Goal: Task Accomplishment & Management: Use online tool/utility

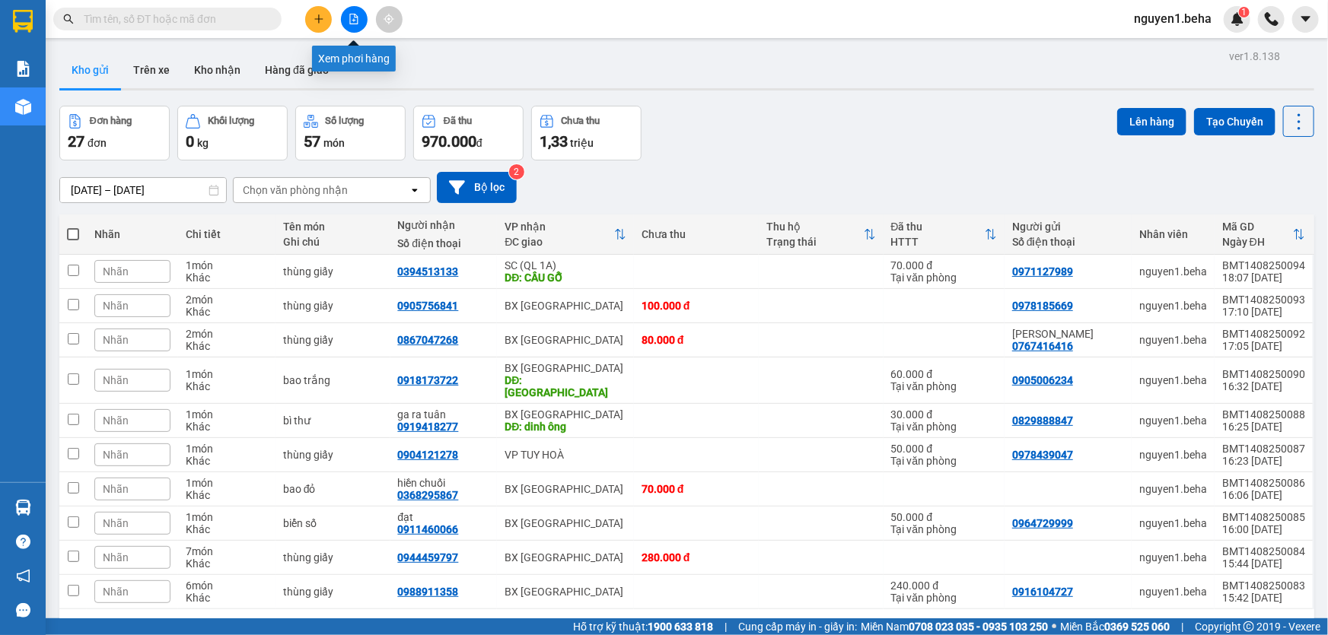
click at [363, 22] on button at bounding box center [354, 19] width 27 height 27
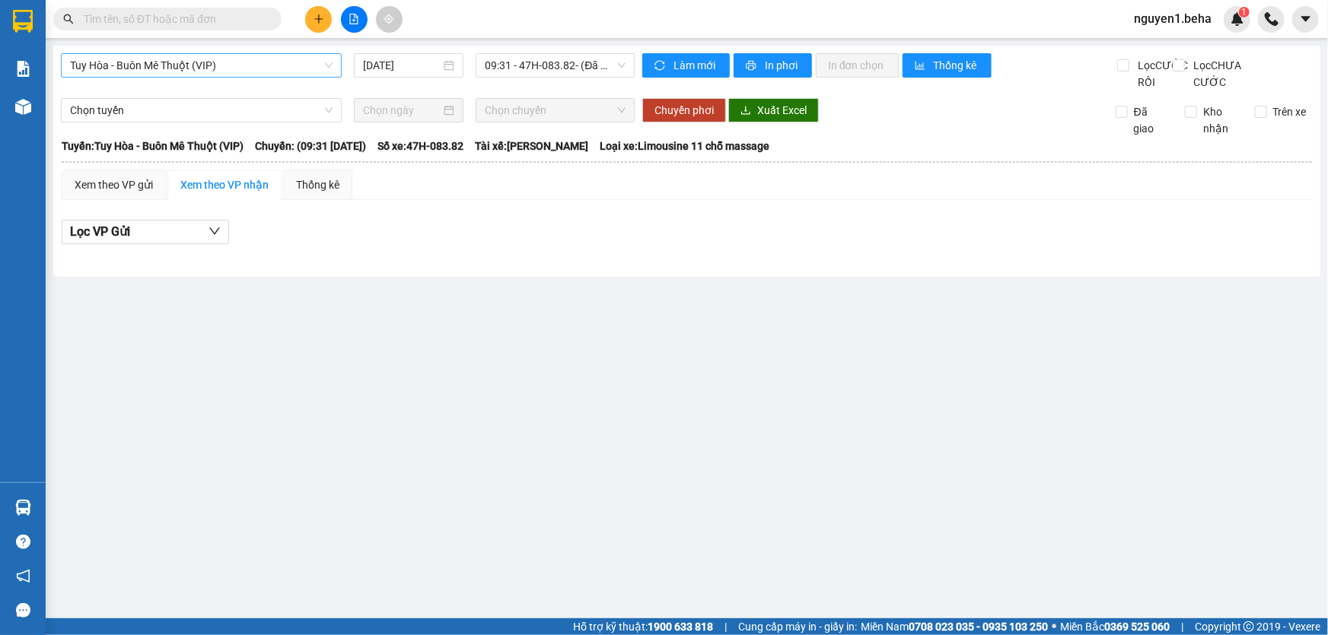
click at [194, 63] on span "Tuy Hòa - Buôn Mê Thuột (VIP)" at bounding box center [201, 65] width 263 height 23
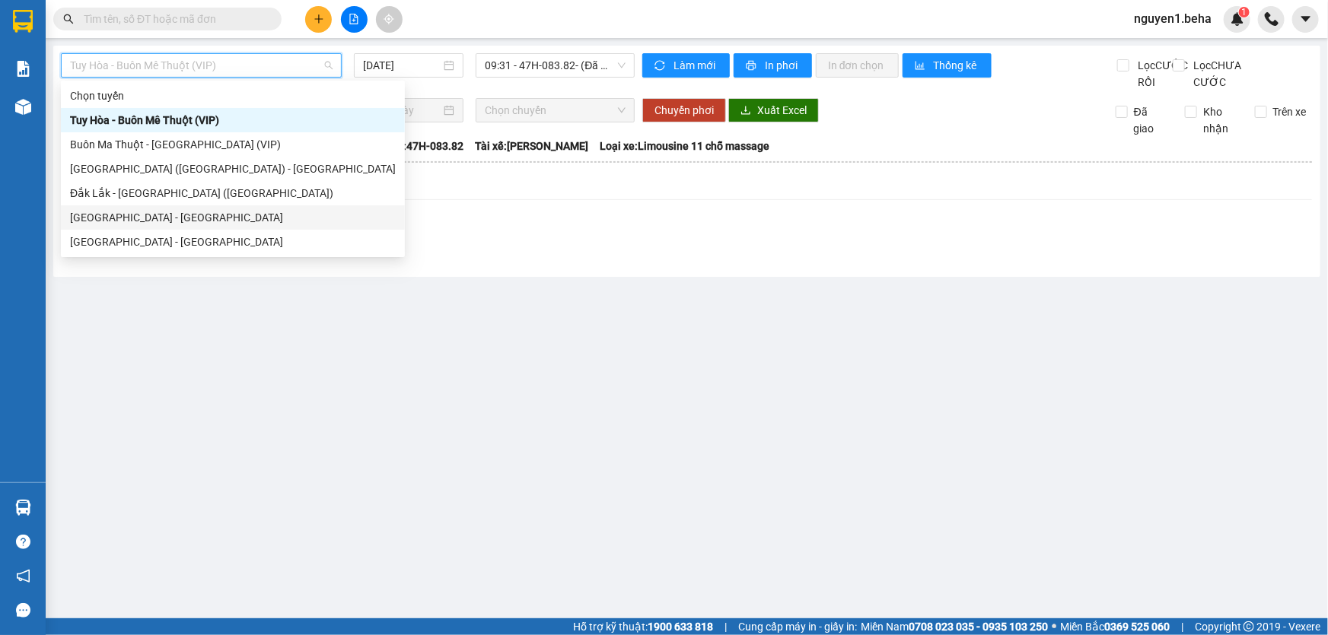
click at [142, 212] on div "[GEOGRAPHIC_DATA] - [GEOGRAPHIC_DATA]" at bounding box center [233, 217] width 326 height 17
type input "[DATE]"
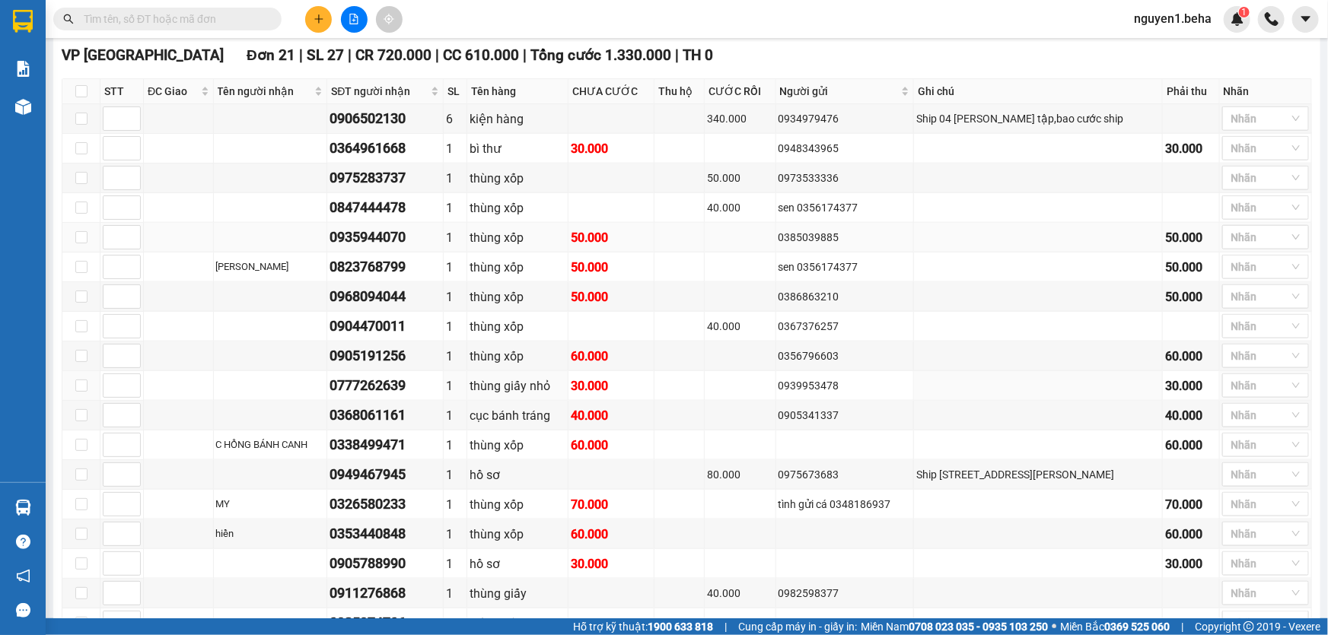
scroll to position [622, 0]
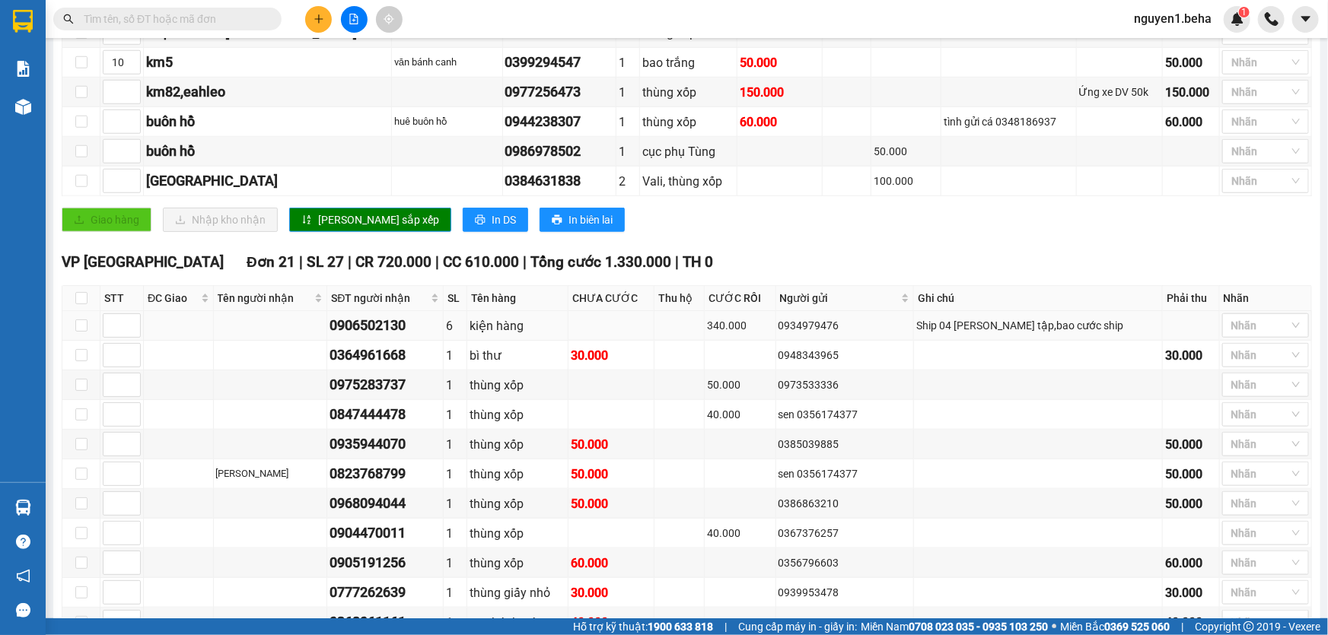
click at [396, 336] on div "0906502130" at bounding box center [384, 325] width 110 height 21
copy div "0906502130"
click at [392, 366] on div "0364961668" at bounding box center [384, 355] width 110 height 21
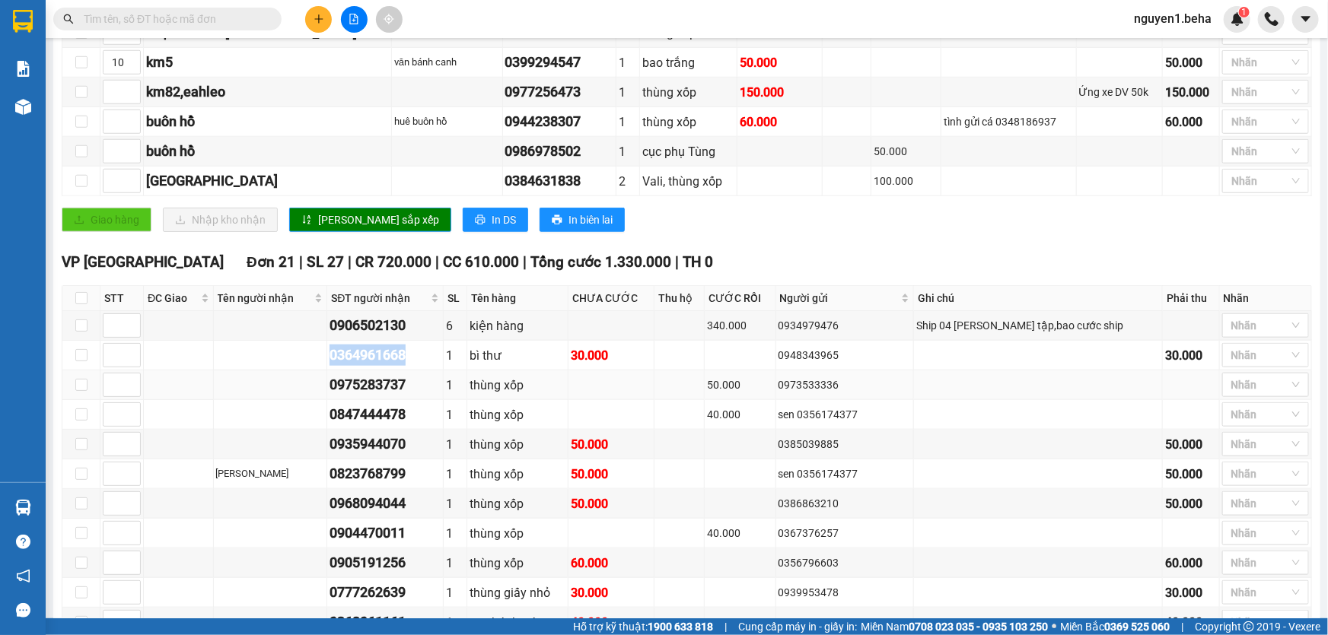
copy div "0364961668"
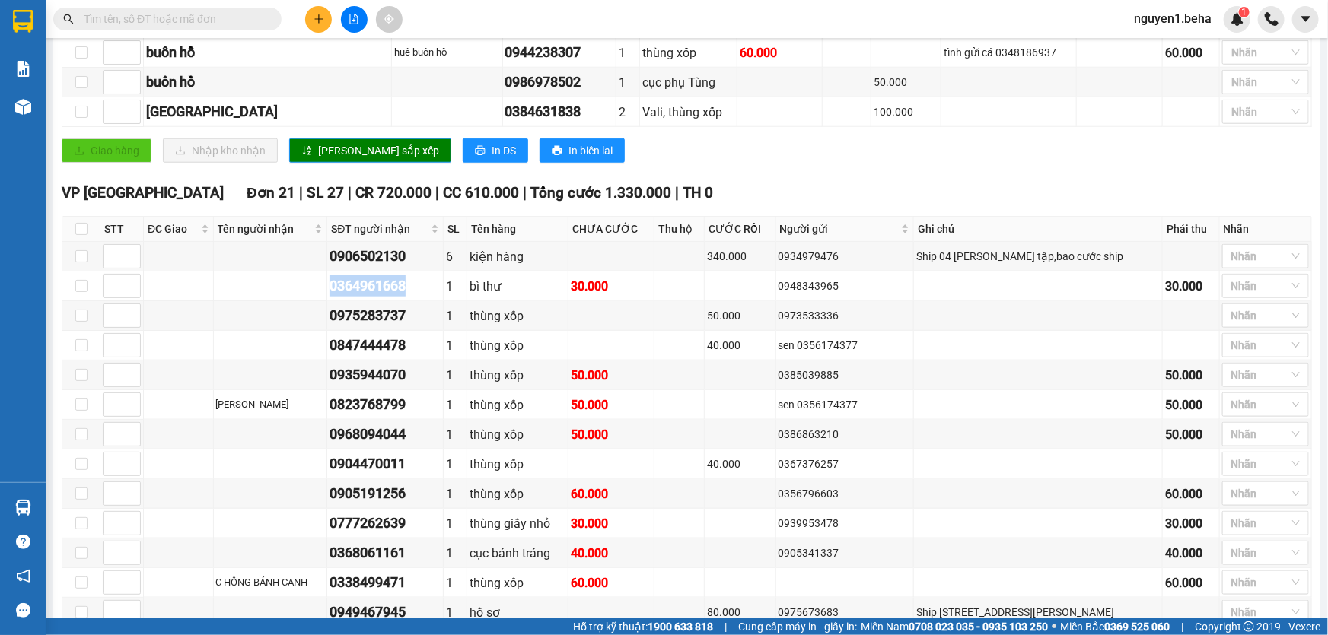
click at [221, 19] on input "text" at bounding box center [174, 19] width 180 height 17
paste input "0364961668"
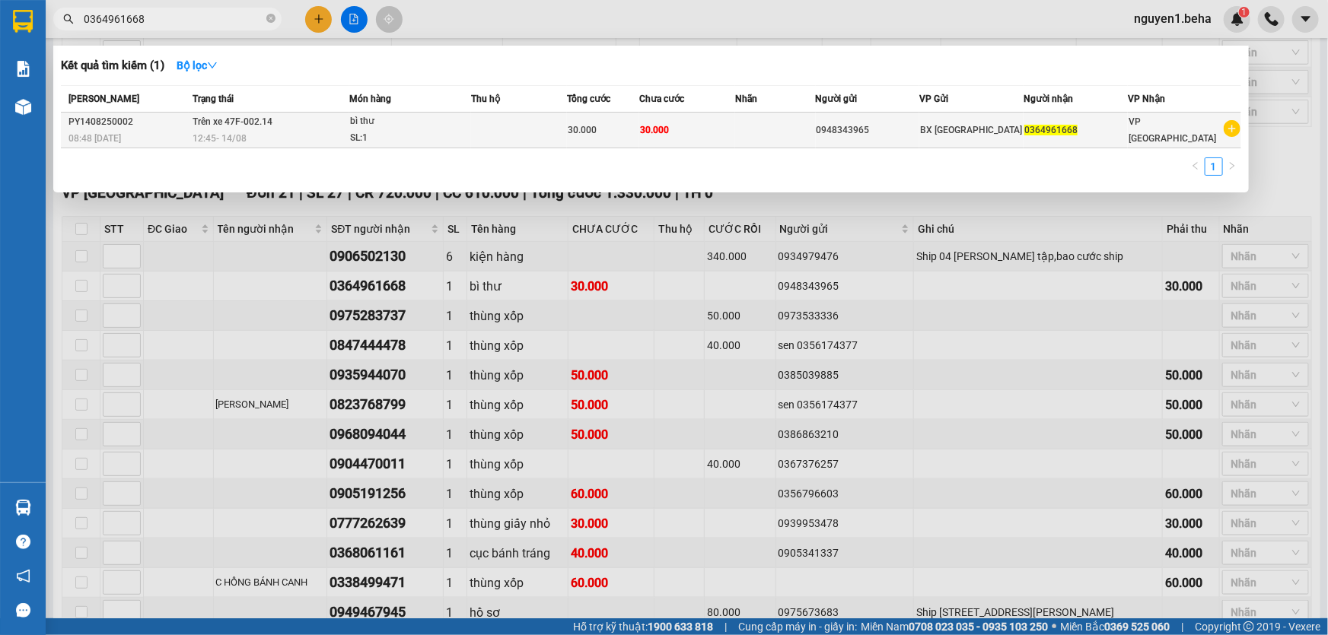
type input "0364961668"
click at [265, 123] on span "Trên xe 47F-002.14" at bounding box center [233, 121] width 80 height 11
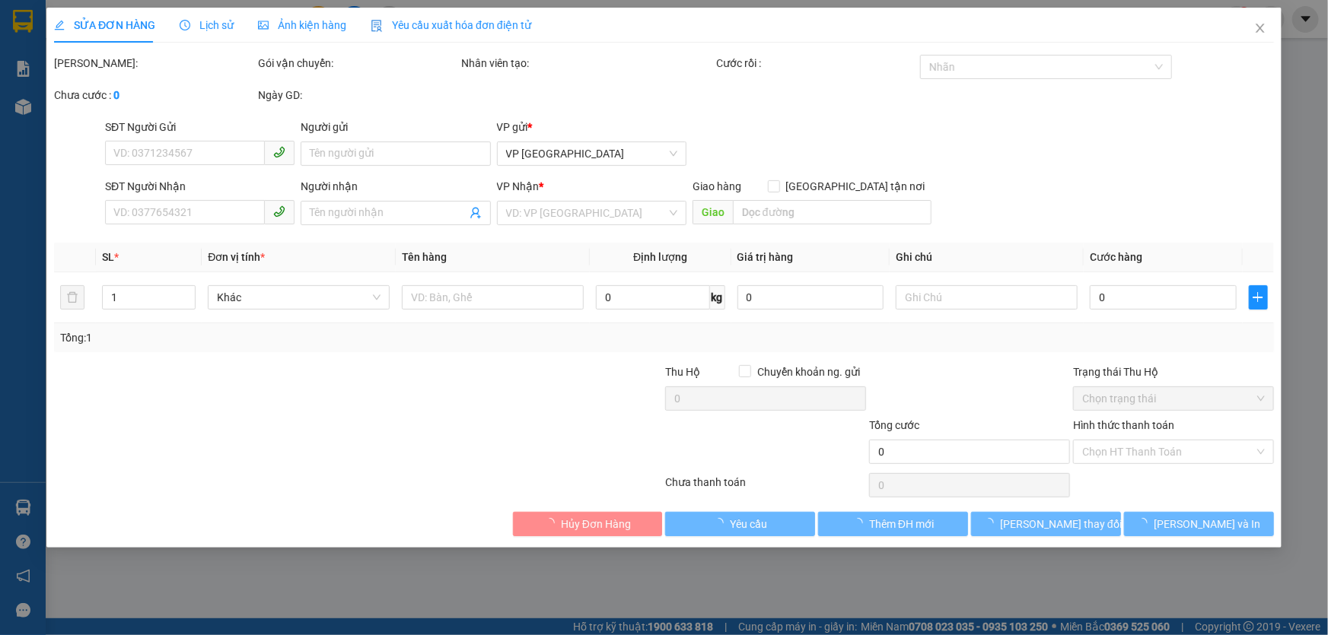
type input "0948343965"
type input "0364961668"
type input "30.000"
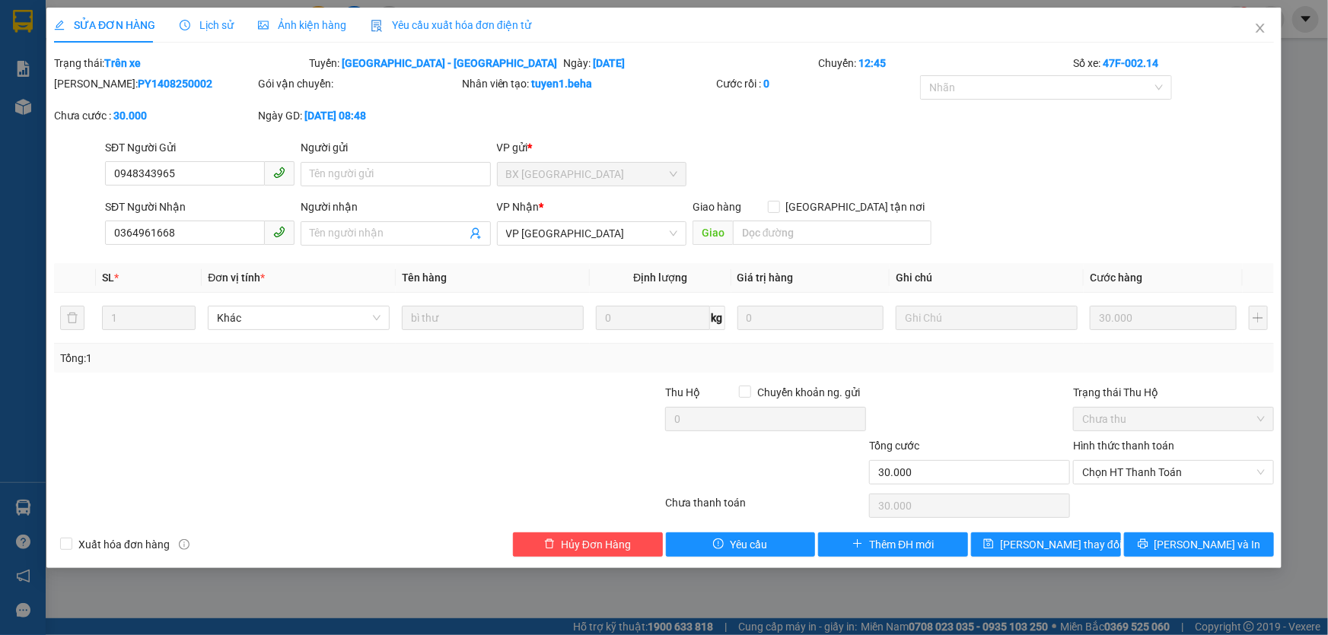
click at [303, 28] on span "Ảnh kiện hàng" at bounding box center [302, 25] width 88 height 12
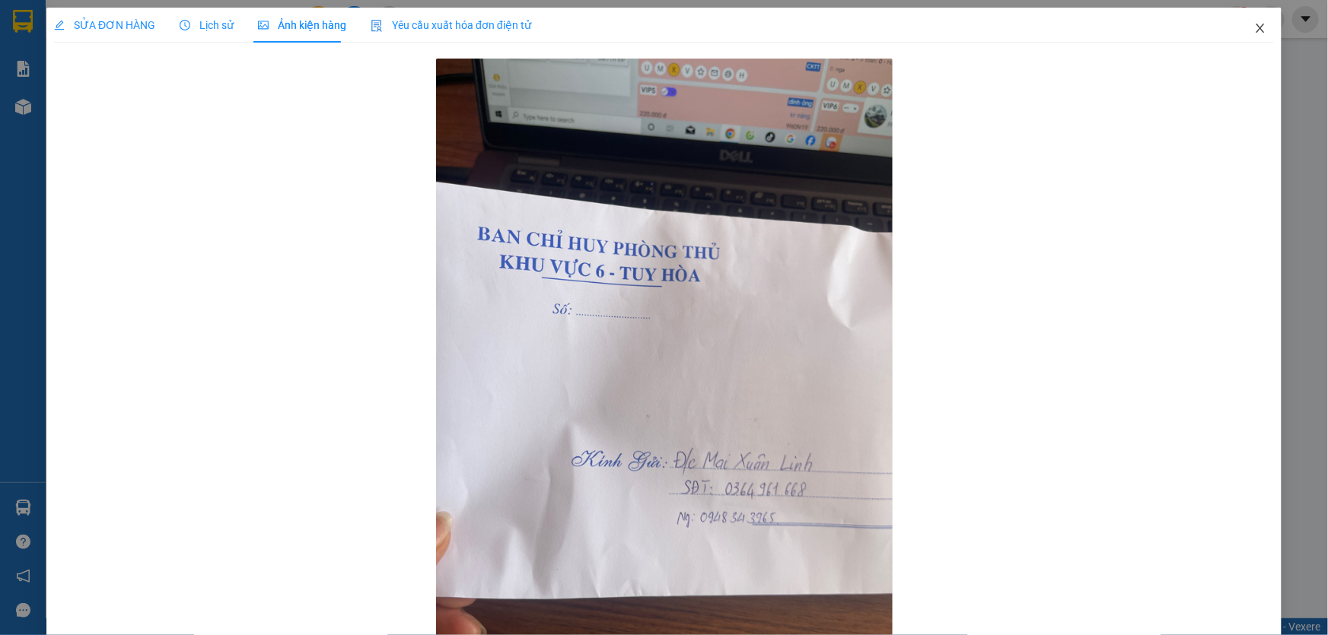
click at [1255, 27] on icon "close" at bounding box center [1259, 28] width 8 height 9
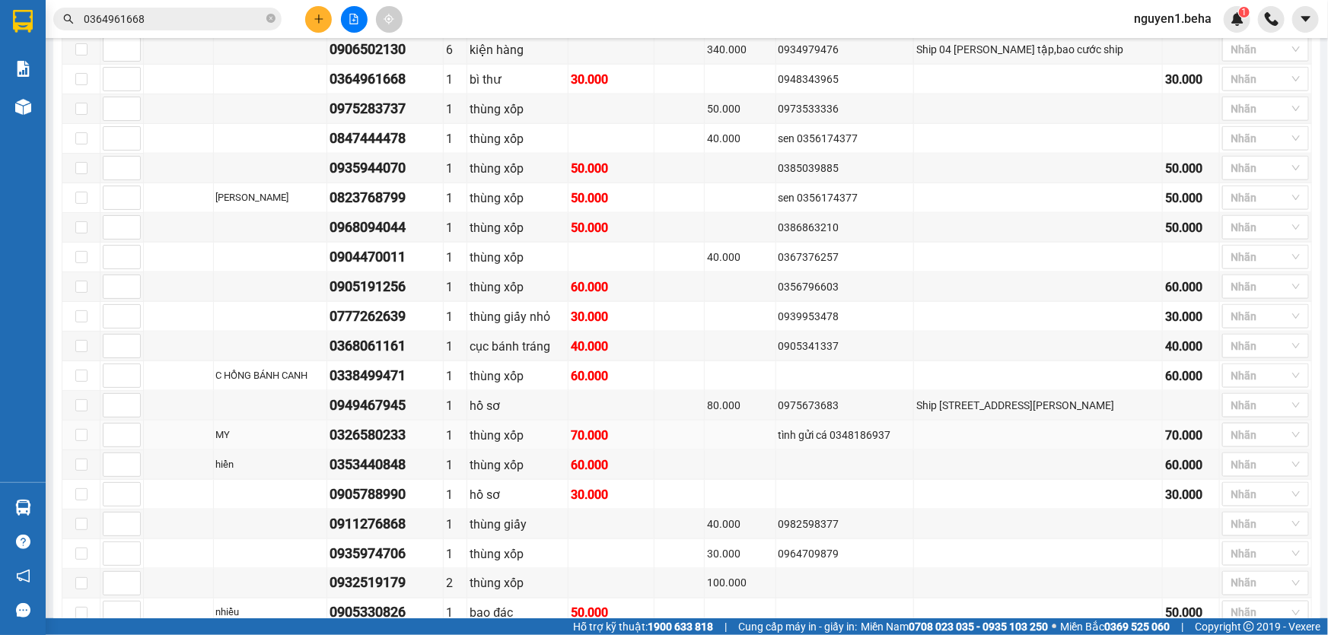
scroll to position [692, 0]
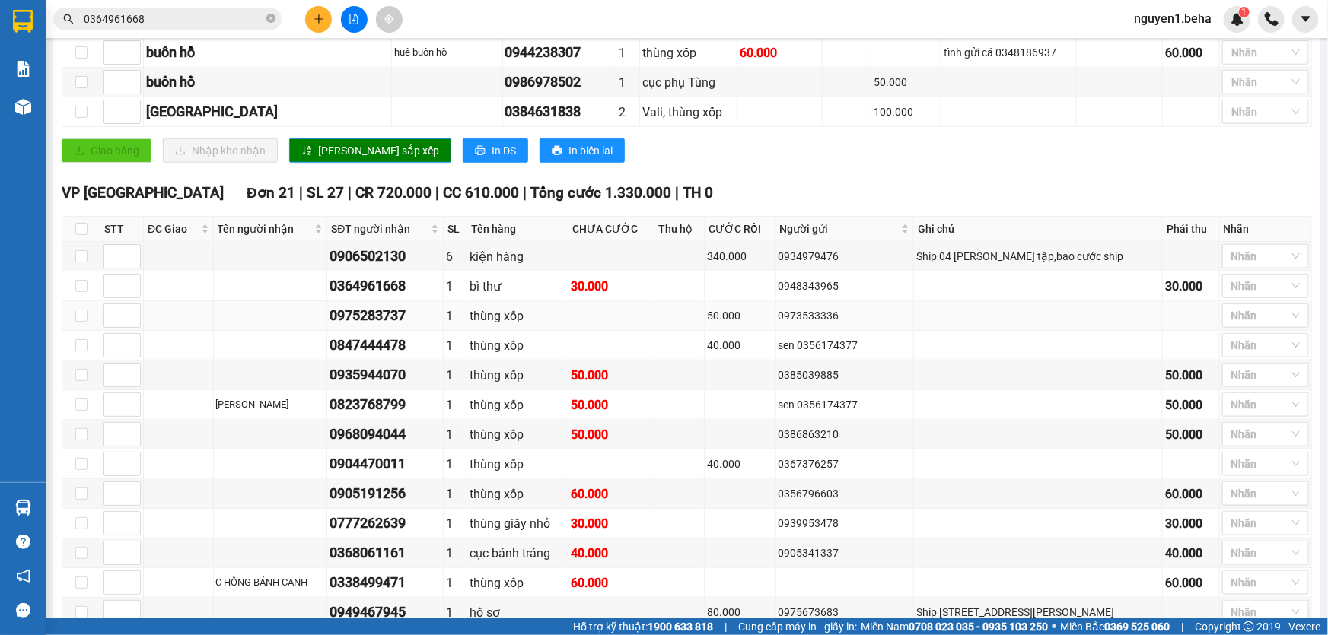
click at [396, 326] on div "0975283737" at bounding box center [384, 315] width 110 height 21
copy div "0975283737"
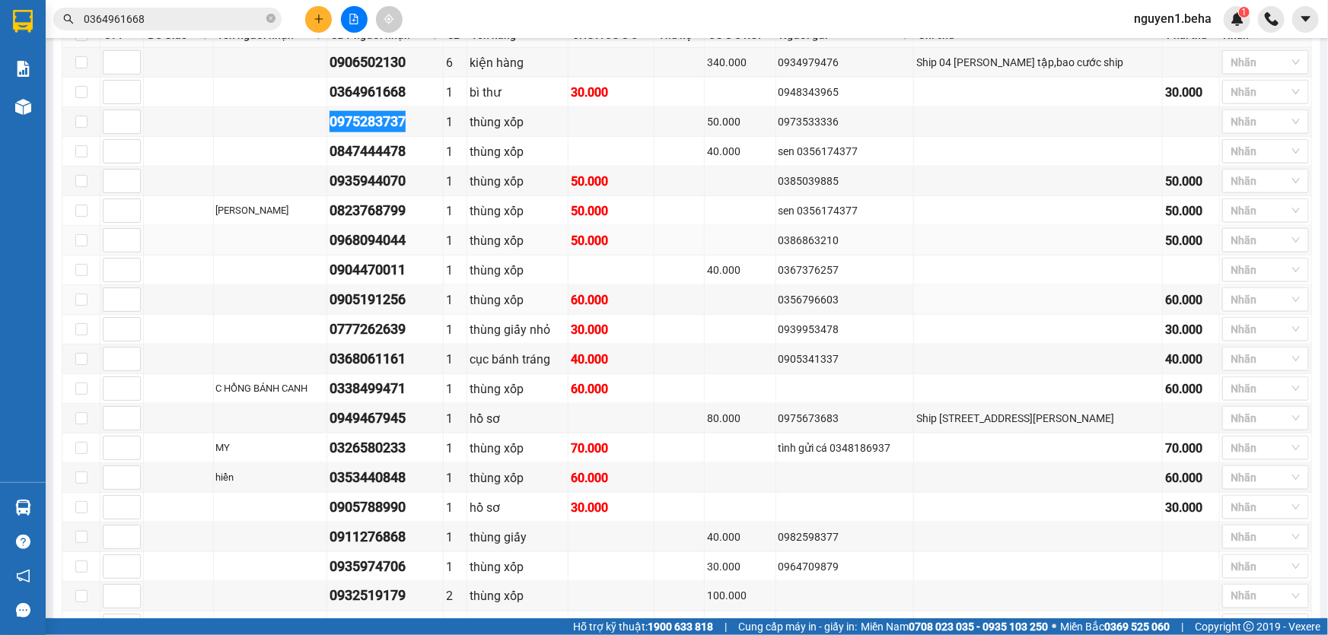
scroll to position [816, 0]
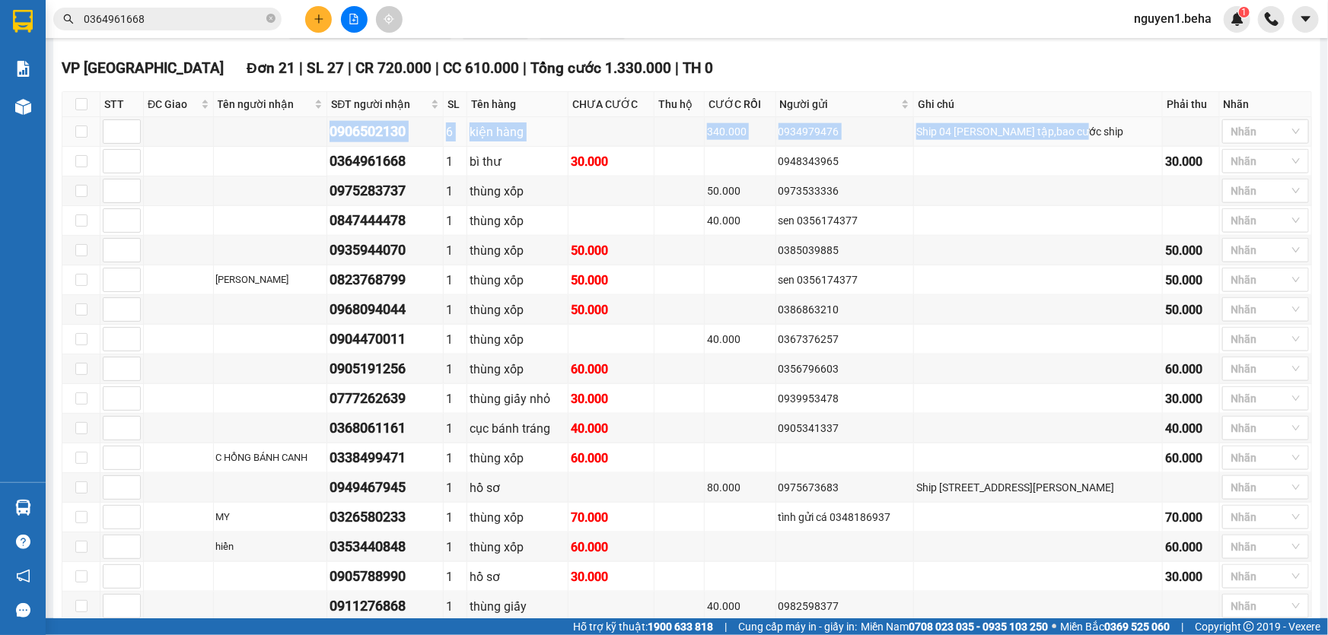
drag, startPoint x: 1111, startPoint y: 138, endPoint x: 549, endPoint y: 109, distance: 562.3
click at [334, 134] on tr "0906502130 6 kiện hàng 340.000 0934979476 Ship 04 hà huy tập,bao cước ship Nhãn" at bounding box center [686, 132] width 1249 height 30
click at [1230, 141] on div at bounding box center [1258, 132] width 64 height 18
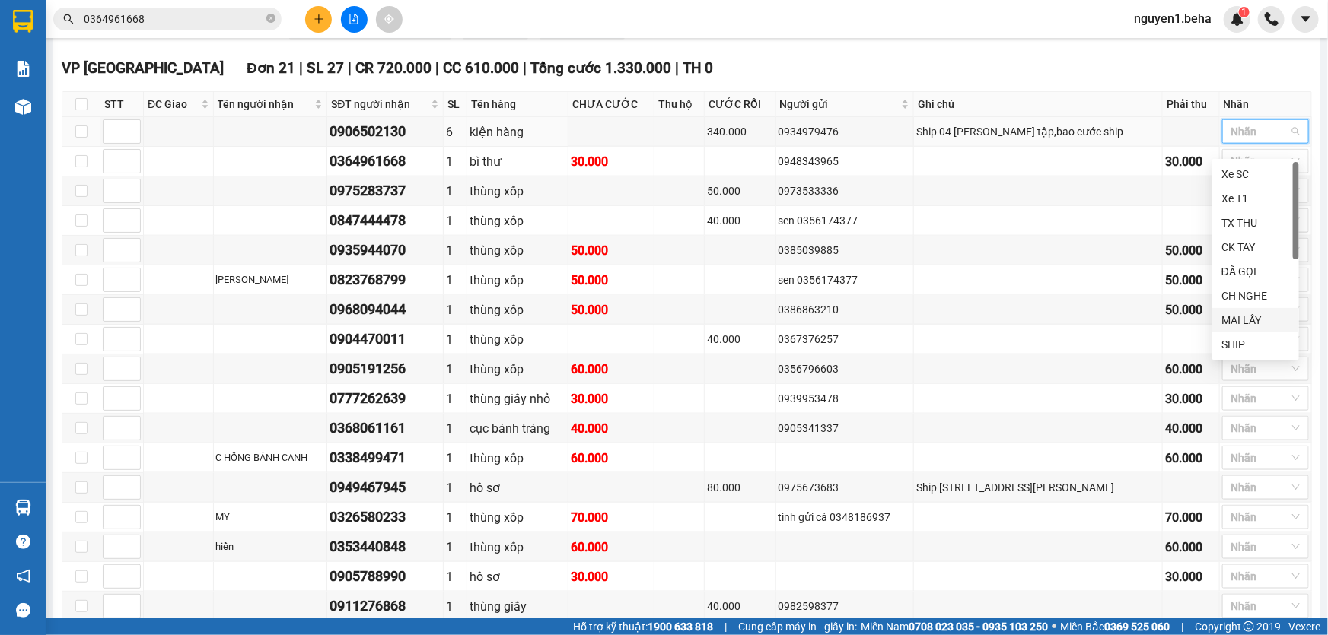
click at [1263, 317] on div "MAI LẤY" at bounding box center [1255, 320] width 68 height 17
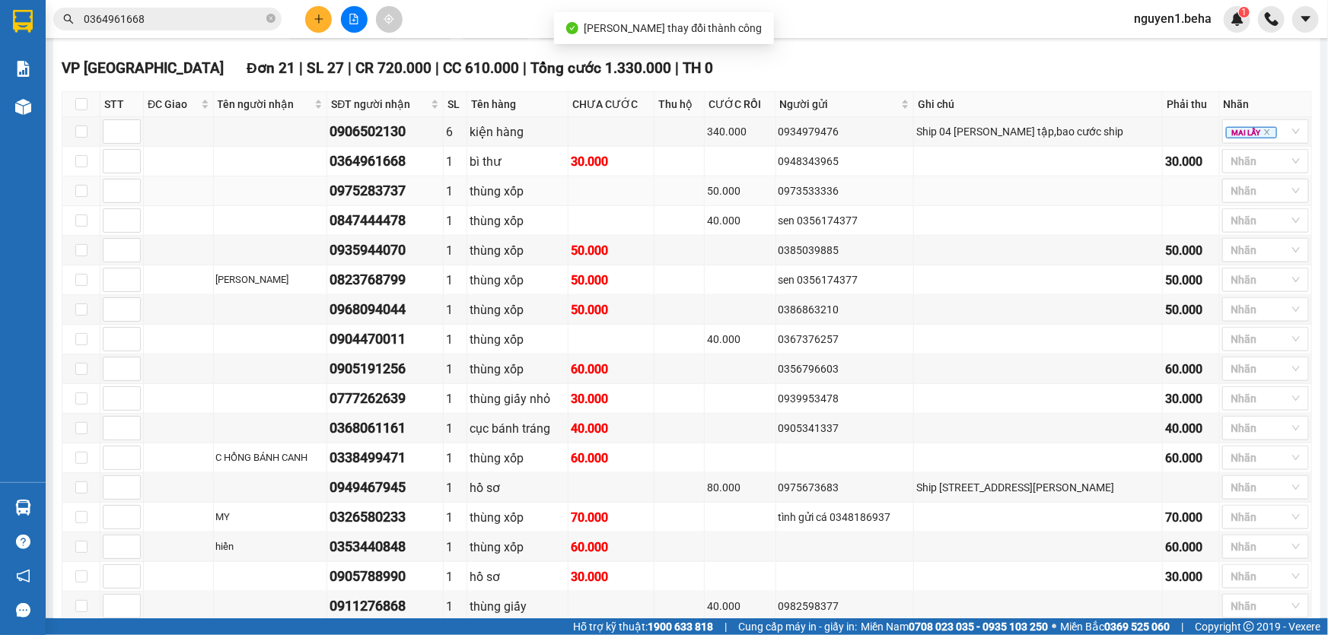
click at [409, 202] on div "0975283737" at bounding box center [384, 190] width 110 height 21
copy div "0975283737"
